Goal: Task Accomplishment & Management: Use online tool/utility

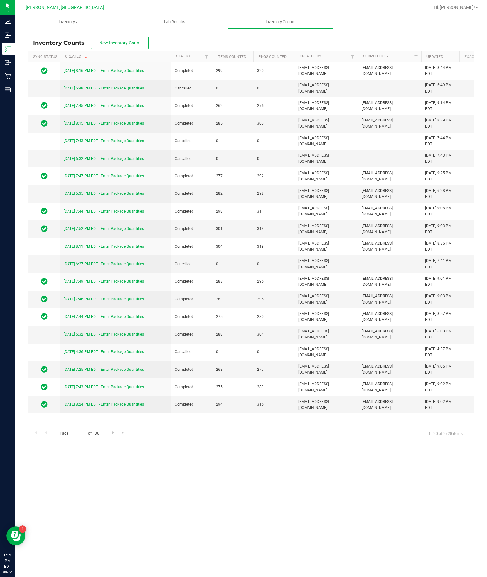
click at [118, 43] on span "New Inventory Count" at bounding box center [120, 42] width 42 height 5
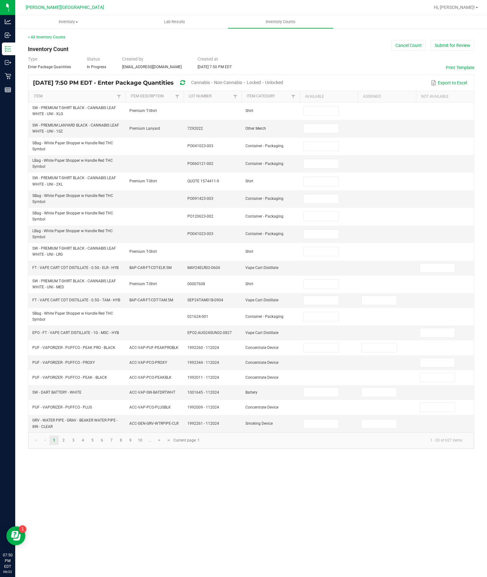
click at [283, 85] on span "Unlocked" at bounding box center [274, 82] width 18 height 5
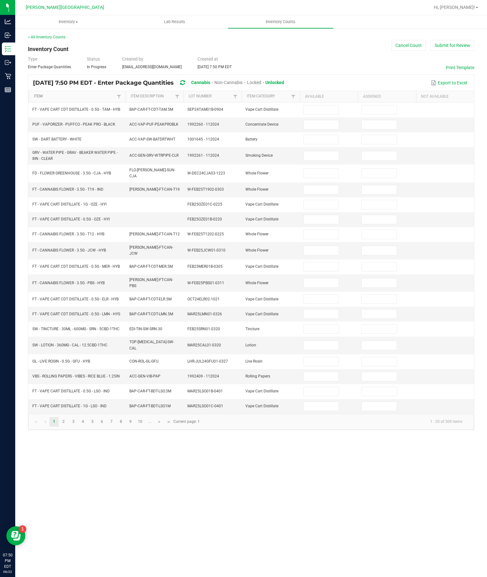
click at [100, 99] on link "Item" at bounding box center [74, 96] width 81 height 5
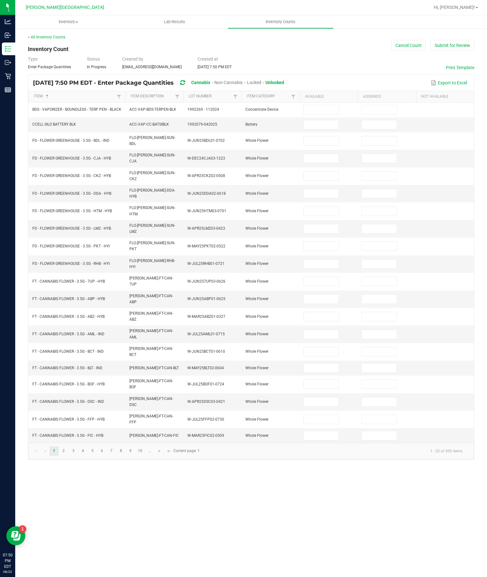
click at [323, 145] on input at bounding box center [321, 140] width 35 height 9
type input "13"
click at [321, 163] on input at bounding box center [321, 158] width 35 height 9
type input "1"
click at [321, 180] on input at bounding box center [321, 176] width 35 height 9
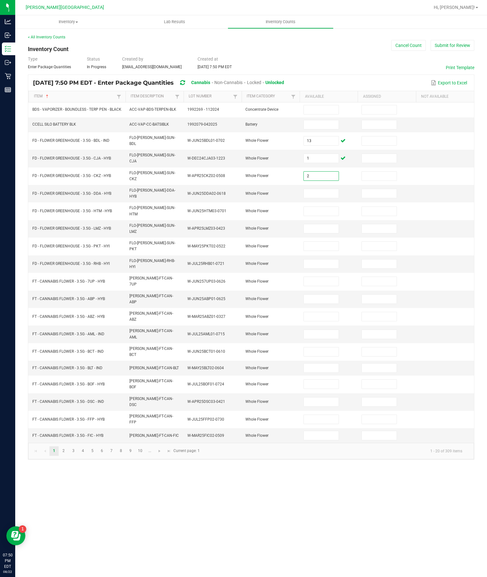
type input "2"
click at [319, 198] on input at bounding box center [321, 193] width 35 height 9
type input "8"
click at [321, 216] on input at bounding box center [321, 211] width 35 height 9
type input "5"
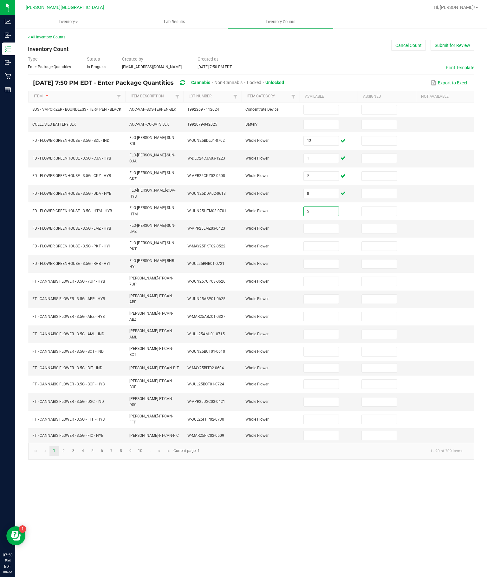
click at [320, 233] on input at bounding box center [321, 228] width 35 height 9
type input "11"
click at [326, 251] on input at bounding box center [321, 246] width 35 height 9
type input "9"
click at [314, 268] on input at bounding box center [321, 263] width 35 height 9
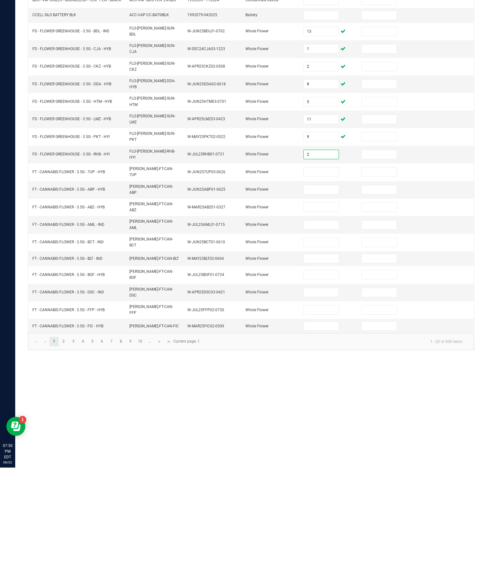
type input "2"
click at [320, 277] on input at bounding box center [321, 281] width 35 height 9
type input "17"
click at [322, 295] on input at bounding box center [321, 299] width 35 height 9
type input "9"
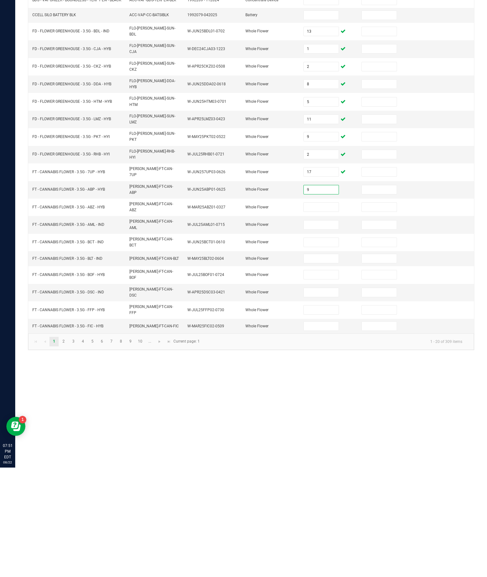
click at [316, 312] on input at bounding box center [321, 316] width 35 height 9
type input "6"
click at [317, 330] on input at bounding box center [321, 334] width 35 height 9
type input "1"
click at [331, 347] on input at bounding box center [321, 351] width 35 height 9
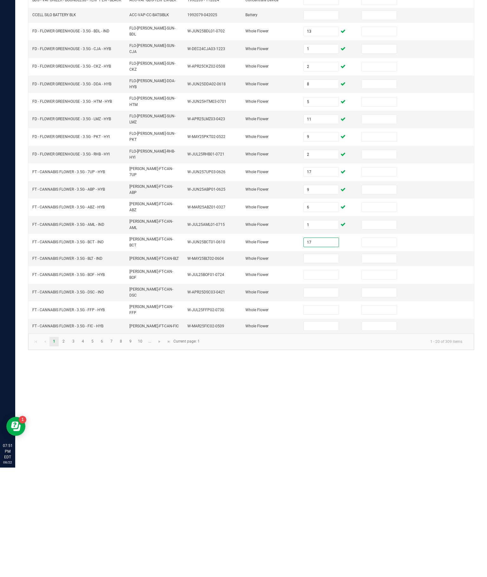
type input "17"
click at [311, 363] on input at bounding box center [321, 367] width 35 height 9
type input "1"
type input "14"
click at [320, 380] on input at bounding box center [321, 384] width 35 height 9
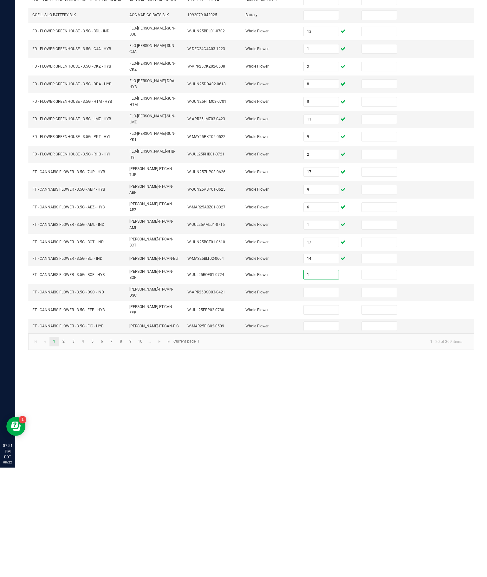
type input "1"
click at [326, 397] on input at bounding box center [321, 401] width 35 height 9
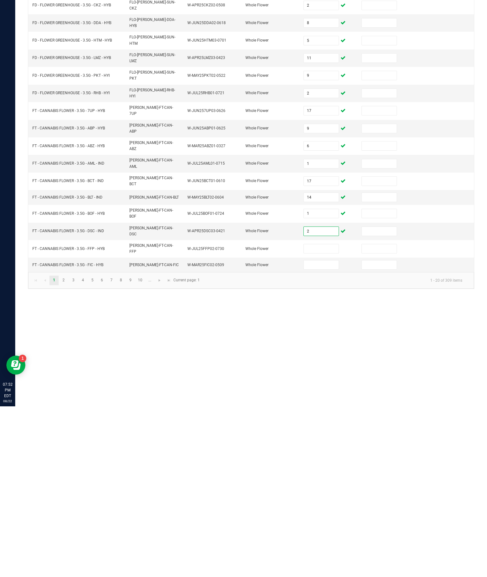
type input "2"
click at [322, 415] on input at bounding box center [321, 419] width 35 height 9
click at [317, 431] on input at bounding box center [321, 435] width 35 height 9
type input "14"
click at [317, 428] on td "14" at bounding box center [329, 435] width 58 height 15
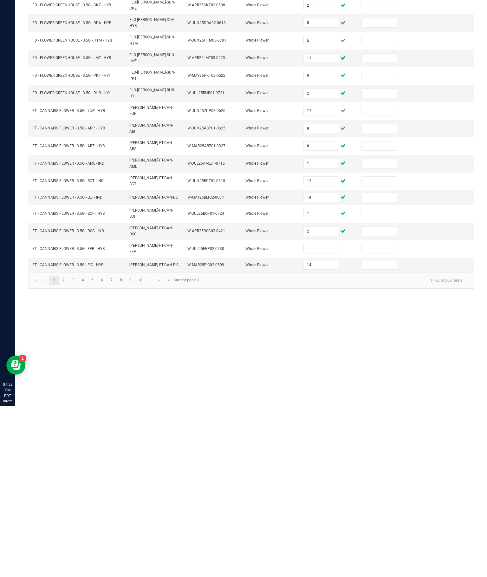
scroll to position [44, 0]
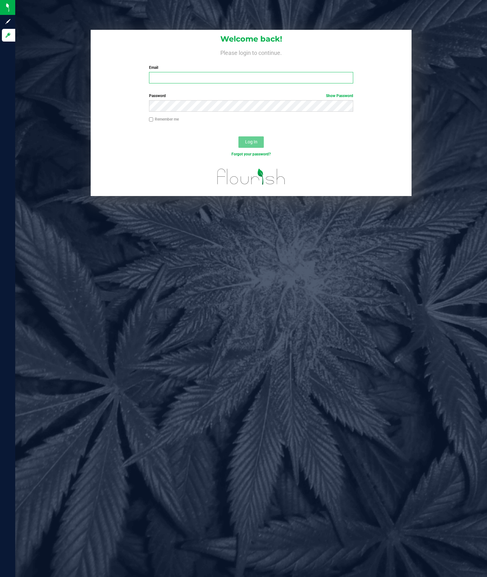
click at [171, 79] on input "Email" at bounding box center [251, 77] width 205 height 11
type input "[EMAIL_ADDRESS][DOMAIN_NAME]"
click at [251, 145] on button "Log In" at bounding box center [250, 141] width 25 height 11
